Goal: Information Seeking & Learning: Learn about a topic

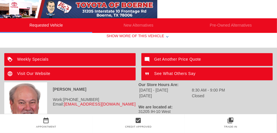
scroll to position [217, 0]
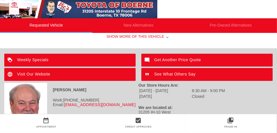
click at [14, 61] on img at bounding box center [10, 60] width 13 height 13
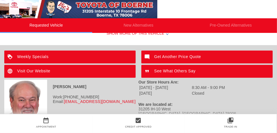
scroll to position [226, 0]
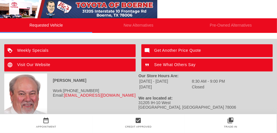
click at [6, 100] on img at bounding box center [25, 94] width 43 height 43
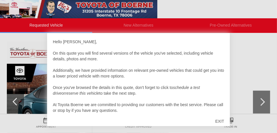
scroll to position [66, 0]
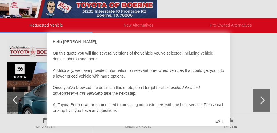
click at [242, 76] on div at bounding box center [138, 66] width 277 height 133
click at [240, 92] on div at bounding box center [138, 66] width 277 height 133
click at [217, 121] on div "EXIT" at bounding box center [219, 120] width 20 height 17
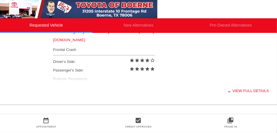
scroll to position [252, 0]
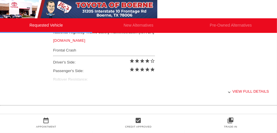
click at [254, 94] on div "View full details" at bounding box center [161, 91] width 216 height 14
click at [252, 92] on div "View less details" at bounding box center [161, 91] width 216 height 14
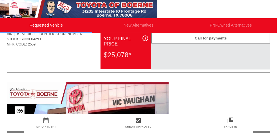
scroll to position [21, 0]
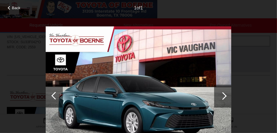
click at [9, 8] on div at bounding box center [10, 8] width 4 height 4
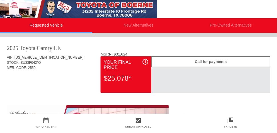
scroll to position [0, 0]
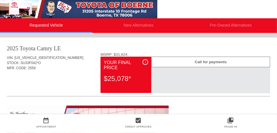
click at [117, 77] on div "$25,078*" at bounding box center [126, 78] width 44 height 15
click at [116, 82] on div "$25,078*" at bounding box center [126, 78] width 44 height 15
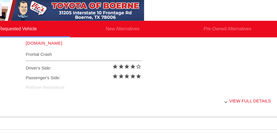
scroll to position [254, 0]
click at [251, 88] on div "View full details" at bounding box center [161, 89] width 216 height 14
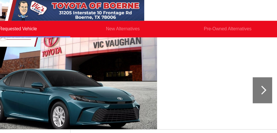
scroll to position [84, 0]
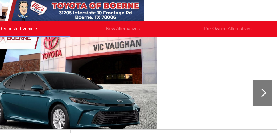
click at [261, 81] on div at bounding box center [261, 82] width 8 height 8
click at [265, 82] on div at bounding box center [261, 81] width 17 height 23
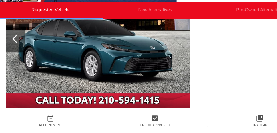
scroll to position [115, 0]
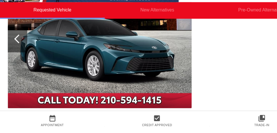
click at [15, 50] on div at bounding box center [17, 51] width 8 height 8
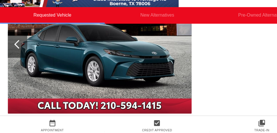
scroll to position [114, 0]
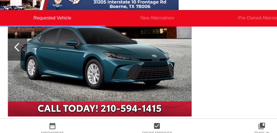
click at [15, 50] on div at bounding box center [17, 51] width 8 height 8
click at [12, 52] on div at bounding box center [15, 51] width 17 height 23
click at [0, 85] on div "2025 Toyota Camry LE VIN: 4T1DAACK7SU641946 STOCK: SU33F042*O MFR. CODE: 2559 i" at bounding box center [138, 81] width 277 height 317
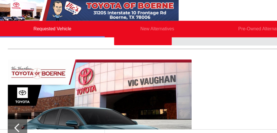
scroll to position [53, 0]
click at [136, 27] on li "New Alternatives" at bounding box center [138, 25] width 92 height 15
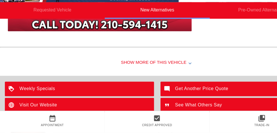
scroll to position [648, 0]
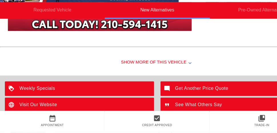
click at [122, 69] on div "Show More of this Vehicle" at bounding box center [138, 71] width 277 height 23
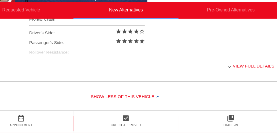
scroll to position [734, 0]
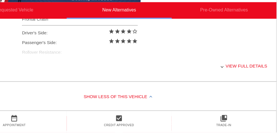
click at [261, 74] on div "View full details" at bounding box center [161, 74] width 216 height 14
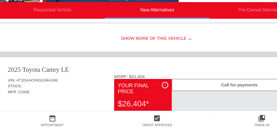
scroll to position [437, 0]
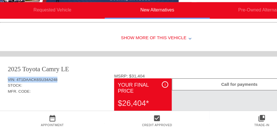
drag, startPoint x: 54, startPoint y: 83, endPoint x: 8, endPoint y: 82, distance: 45.9
click at [8, 84] on div "VIN: 4T1DAACK6SU34A248" at bounding box center [138, 86] width 263 height 5
copy div "VIN: 4T1DAACK6SU34A248"
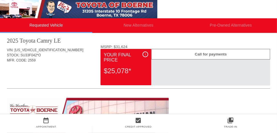
scroll to position [8, 0]
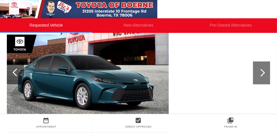
click at [233, 97] on div at bounding box center [138, 73] width 263 height 124
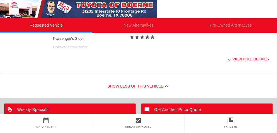
scroll to position [285, 0]
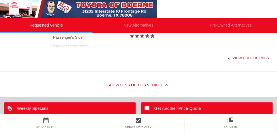
click at [250, 58] on div "View full details" at bounding box center [161, 58] width 216 height 14
click at [247, 56] on div "View less details" at bounding box center [161, 58] width 216 height 14
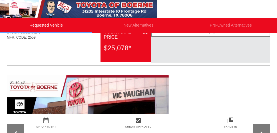
scroll to position [30, 0]
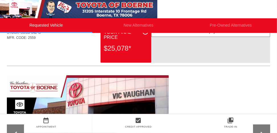
click at [142, 24] on li "New Alternatives" at bounding box center [138, 25] width 92 height 15
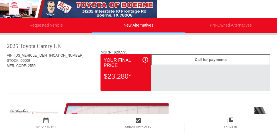
scroll to position [2, 0]
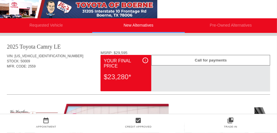
click at [240, 29] on li "Pre-Owned Alternatives" at bounding box center [230, 25] width 92 height 15
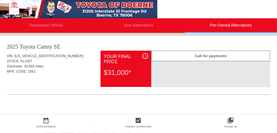
click at [133, 24] on li "New Alternatives" at bounding box center [138, 25] width 92 height 15
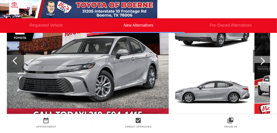
scroll to position [106, 0]
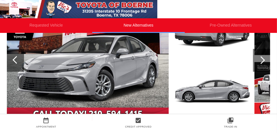
click at [44, 28] on li "Requested Vehicle" at bounding box center [46, 25] width 92 height 15
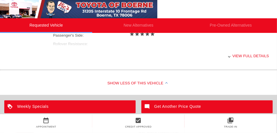
scroll to position [287, 0]
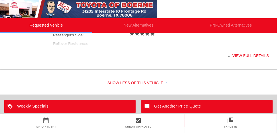
click at [252, 55] on div "View full details" at bounding box center [161, 55] width 216 height 14
click at [252, 55] on div "View less details" at bounding box center [161, 55] width 216 height 14
click at [248, 59] on div "View full details" at bounding box center [161, 55] width 216 height 14
click at [255, 56] on div "View less details" at bounding box center [161, 55] width 216 height 14
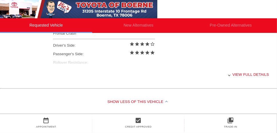
scroll to position [267, 0]
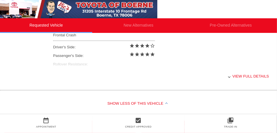
click at [137, 25] on li "New Alternatives" at bounding box center [138, 25] width 92 height 15
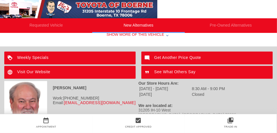
scroll to position [691, 0]
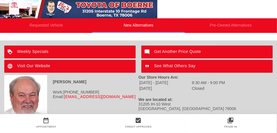
click at [42, 25] on li "Requested Vehicle" at bounding box center [46, 25] width 92 height 15
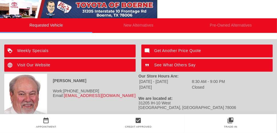
click at [42, 25] on li "Requested Vehicle" at bounding box center [46, 25] width 92 height 15
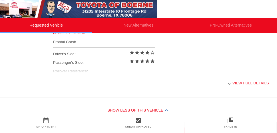
scroll to position [262, 0]
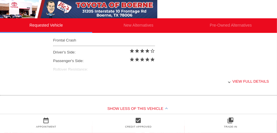
click at [70, 70] on div "National Highway Traffic Safety Administration (NHTSA) [DOMAIN_NAME] Frontal Cr…" at bounding box center [161, 47] width 216 height 54
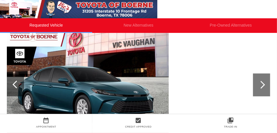
scroll to position [81, 0]
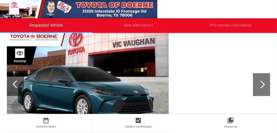
click at [247, 82] on div at bounding box center [138, 85] width 263 height 124
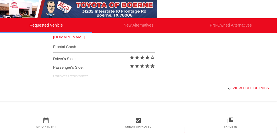
scroll to position [254, 0]
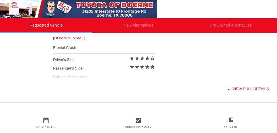
click at [78, 88] on div "View full details" at bounding box center [161, 89] width 216 height 14
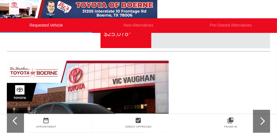
scroll to position [0, 0]
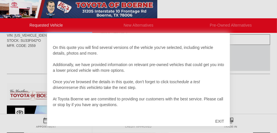
scroll to position [25, 0]
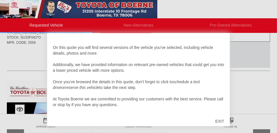
click at [152, 102] on div "Hello Karen, On this quote you will find several versions of the vehicle you've…" at bounding box center [138, 76] width 171 height 74
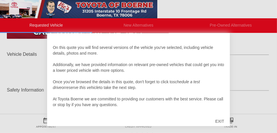
scroll to position [188, 0]
click at [220, 121] on div "EXIT" at bounding box center [219, 120] width 20 height 17
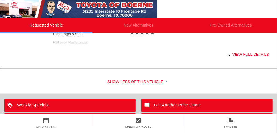
scroll to position [287, 0]
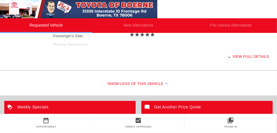
click at [246, 56] on div "View full details" at bounding box center [161, 56] width 216 height 14
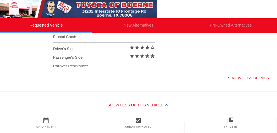
scroll to position [265, 0]
click at [255, 72] on div "View less details" at bounding box center [161, 78] width 216 height 14
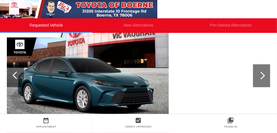
scroll to position [88, 0]
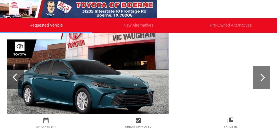
click at [267, 78] on div at bounding box center [261, 77] width 17 height 23
click at [263, 80] on div at bounding box center [261, 77] width 17 height 23
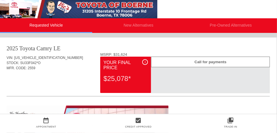
scroll to position [0, 0]
